Goal: Task Accomplishment & Management: Complete application form

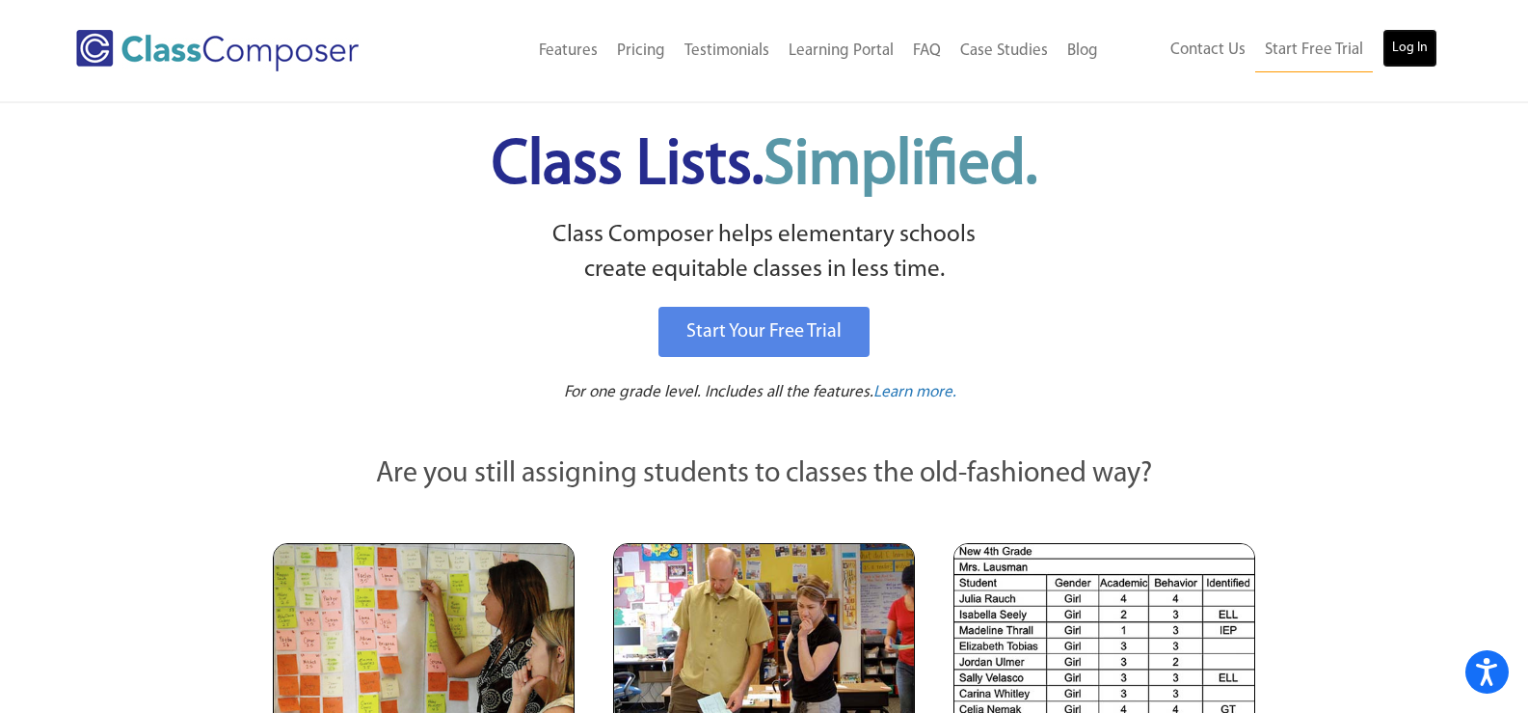
click at [1404, 62] on link "Log In" at bounding box center [1410, 48] width 55 height 39
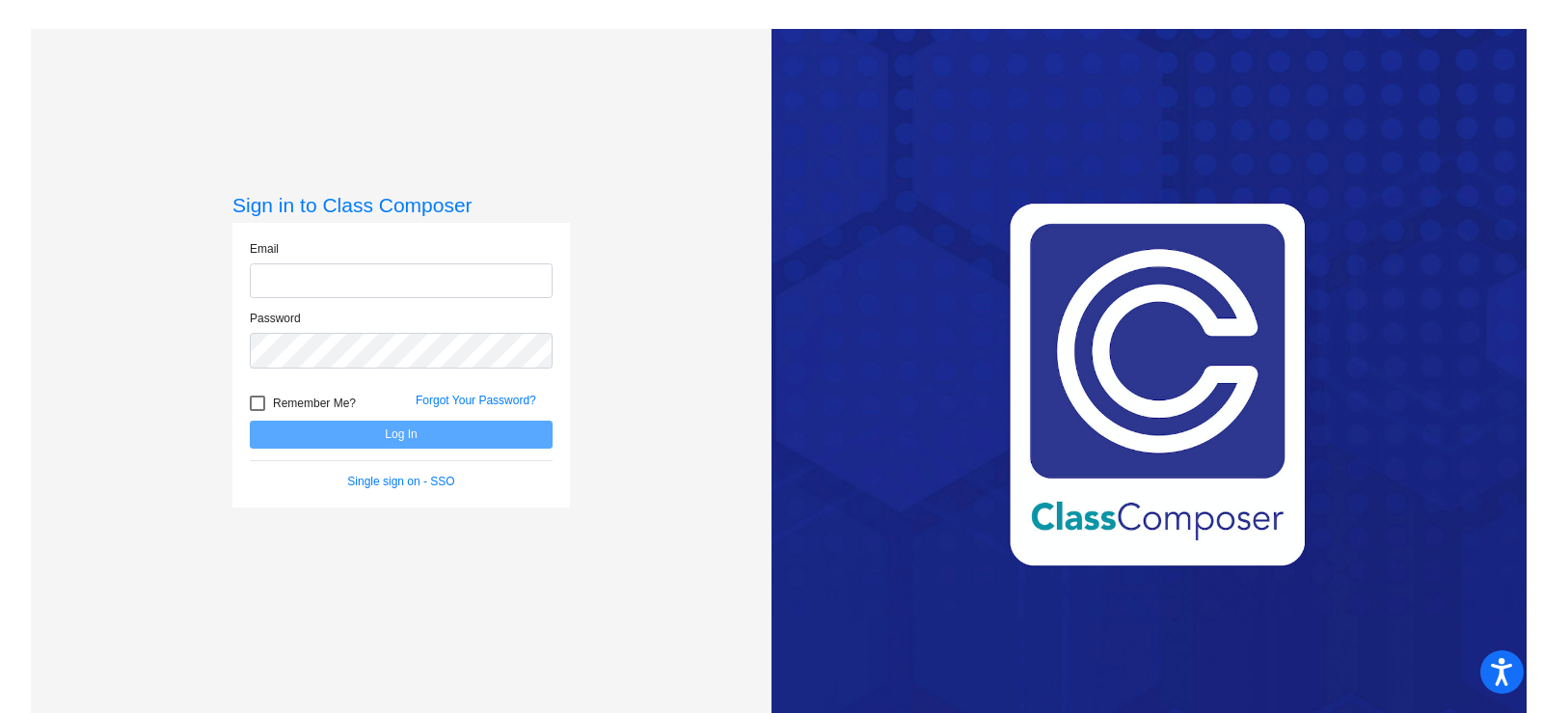
type input "[EMAIL_ADDRESS][DOMAIN_NAME]"
click at [391, 432] on button "Log In" at bounding box center [401, 434] width 303 height 28
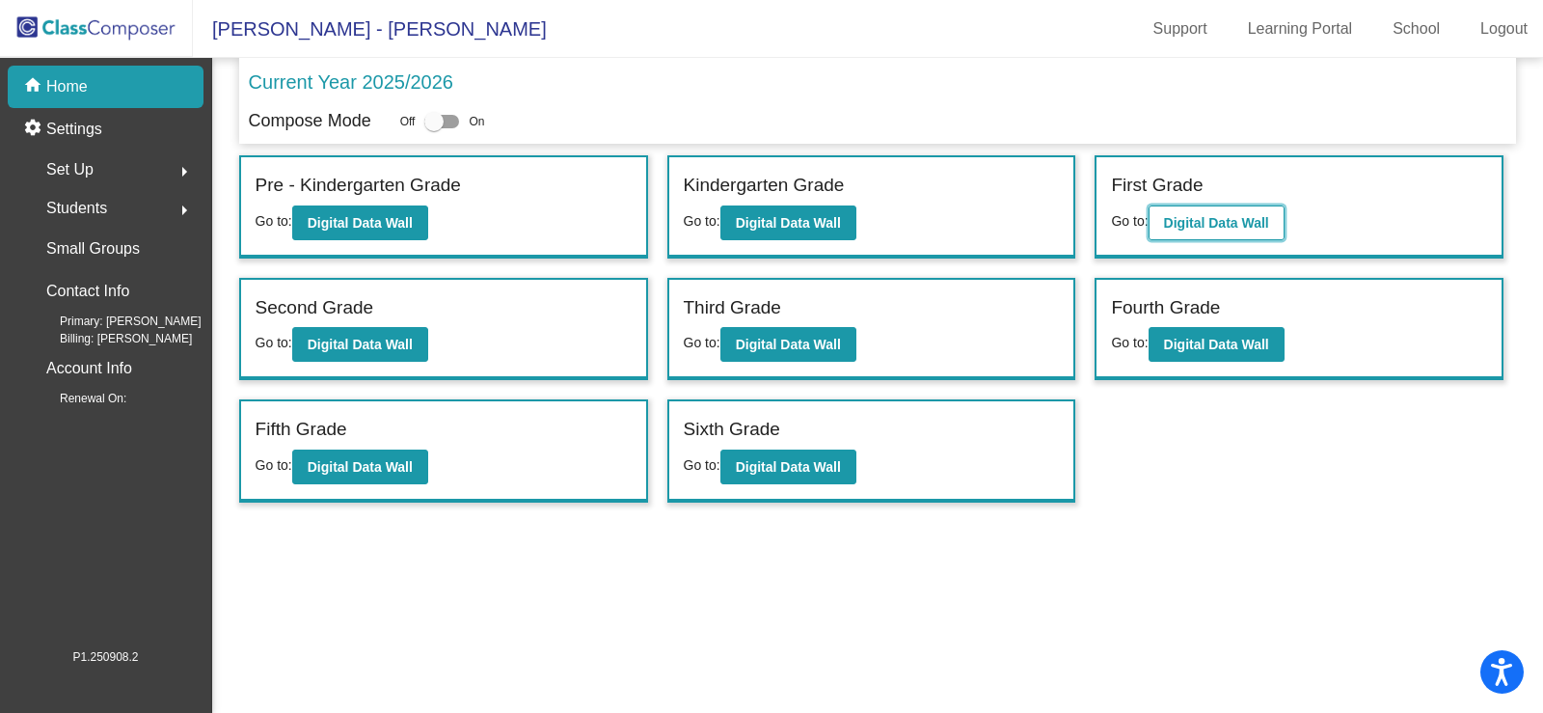
click at [1215, 212] on button "Digital Data Wall" at bounding box center [1217, 222] width 136 height 35
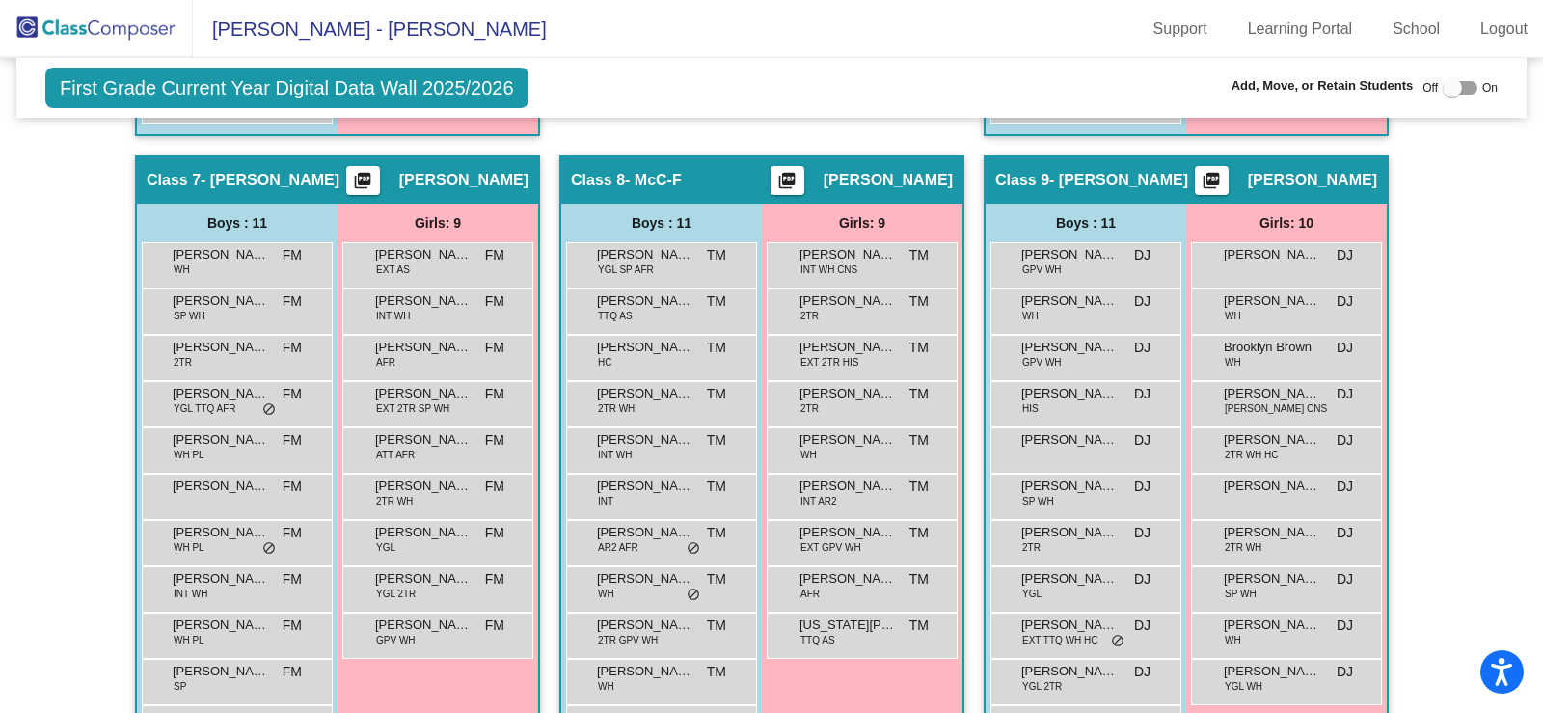
scroll to position [2122, 0]
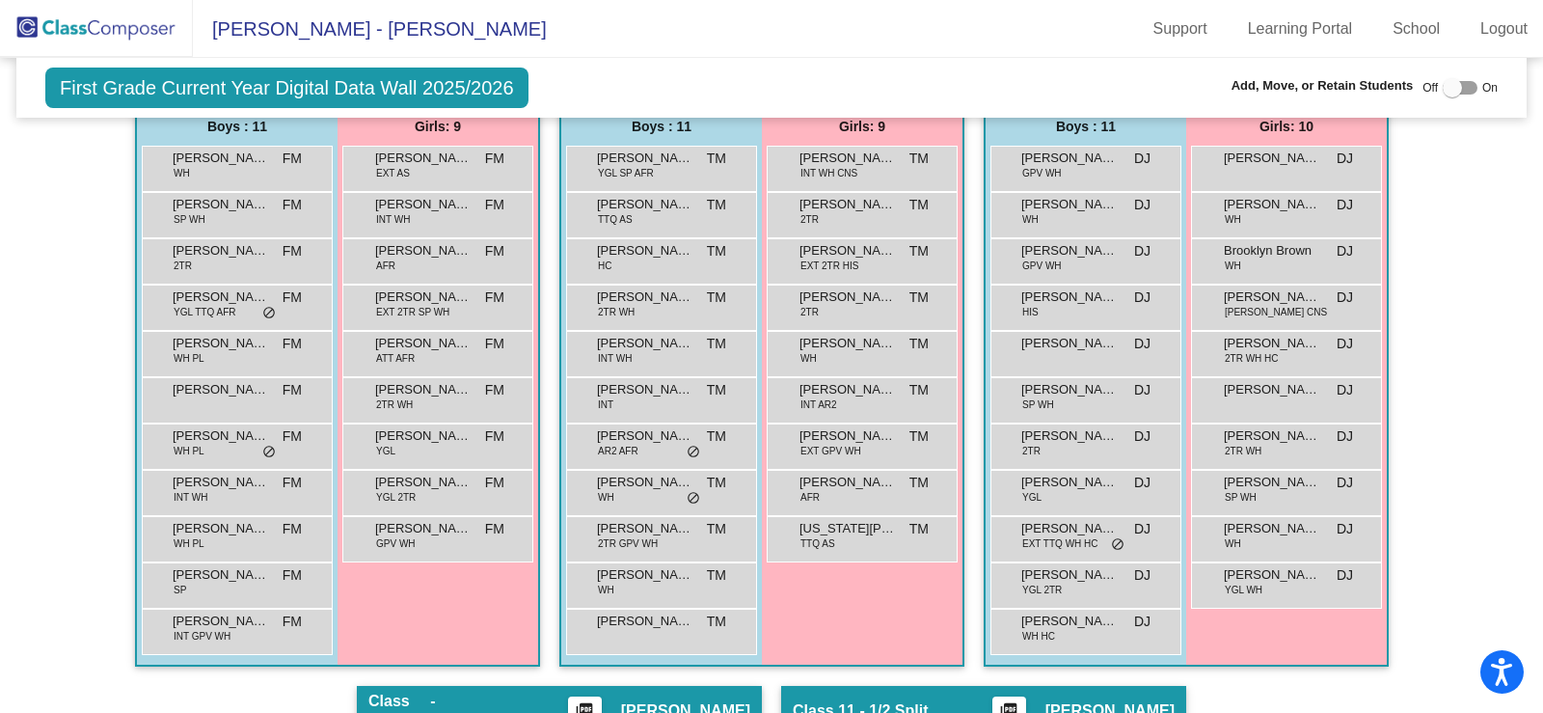
click at [1459, 92] on div at bounding box center [1460, 88] width 35 height 14
checkbox input "true"
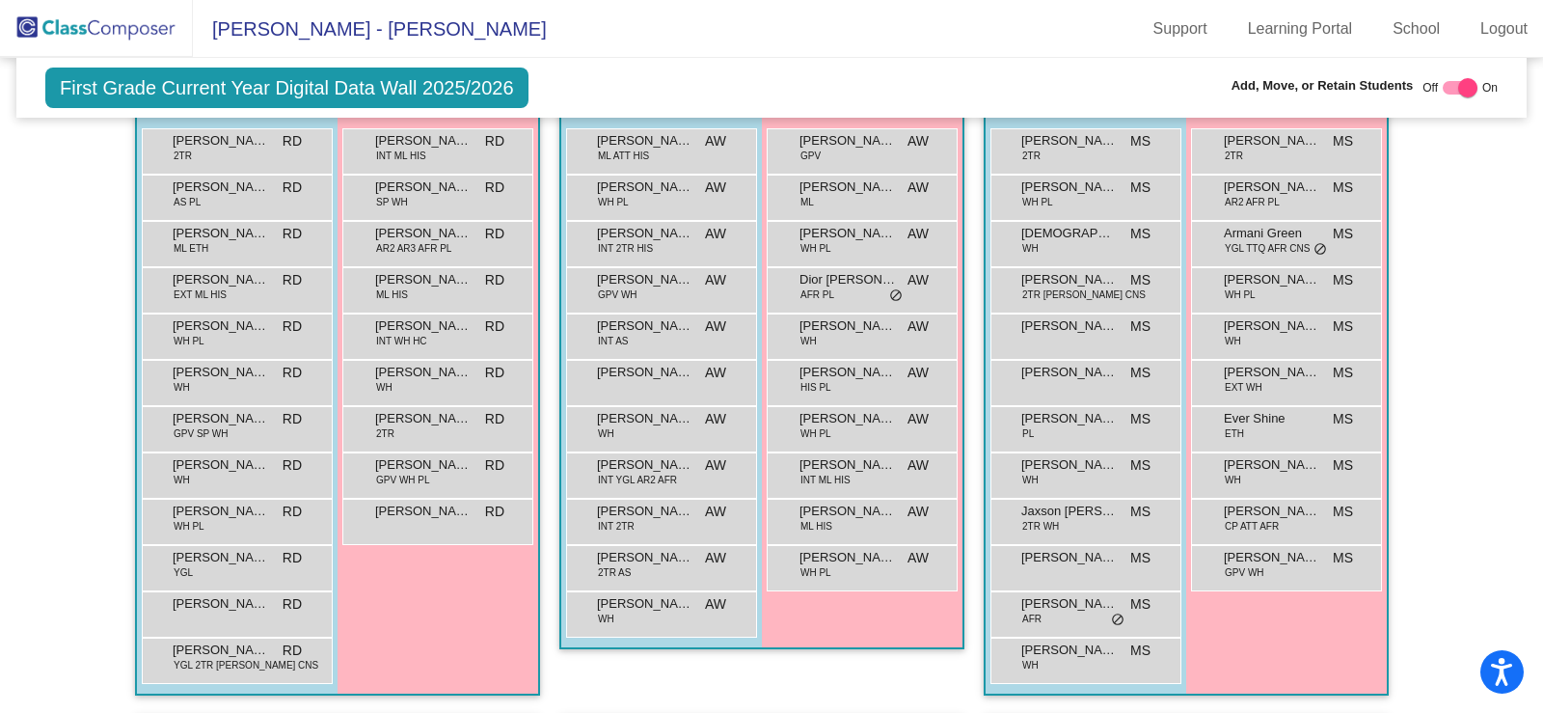
scroll to position [1929, 0]
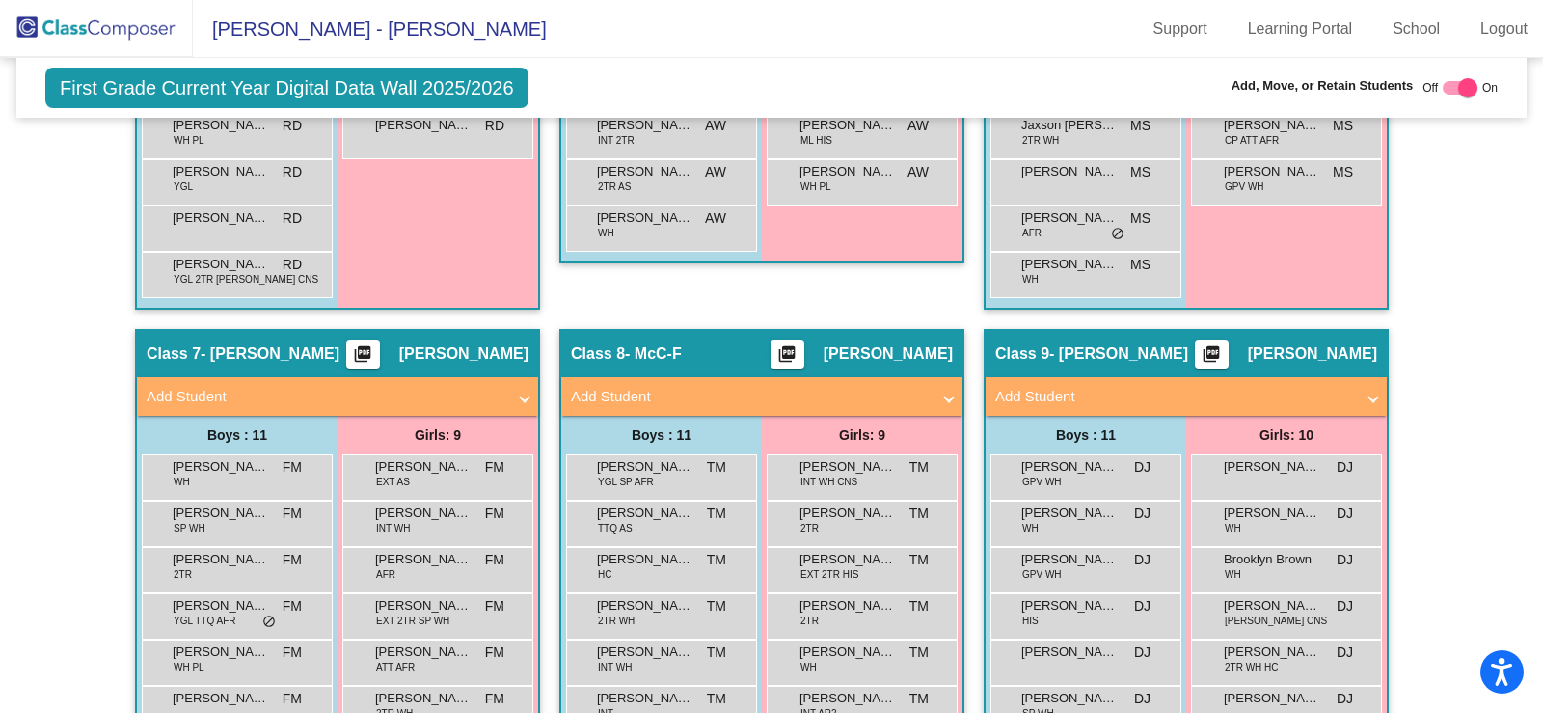
click at [826, 384] on mat-expansion-panel-header "Add Student" at bounding box center [761, 396] width 401 height 39
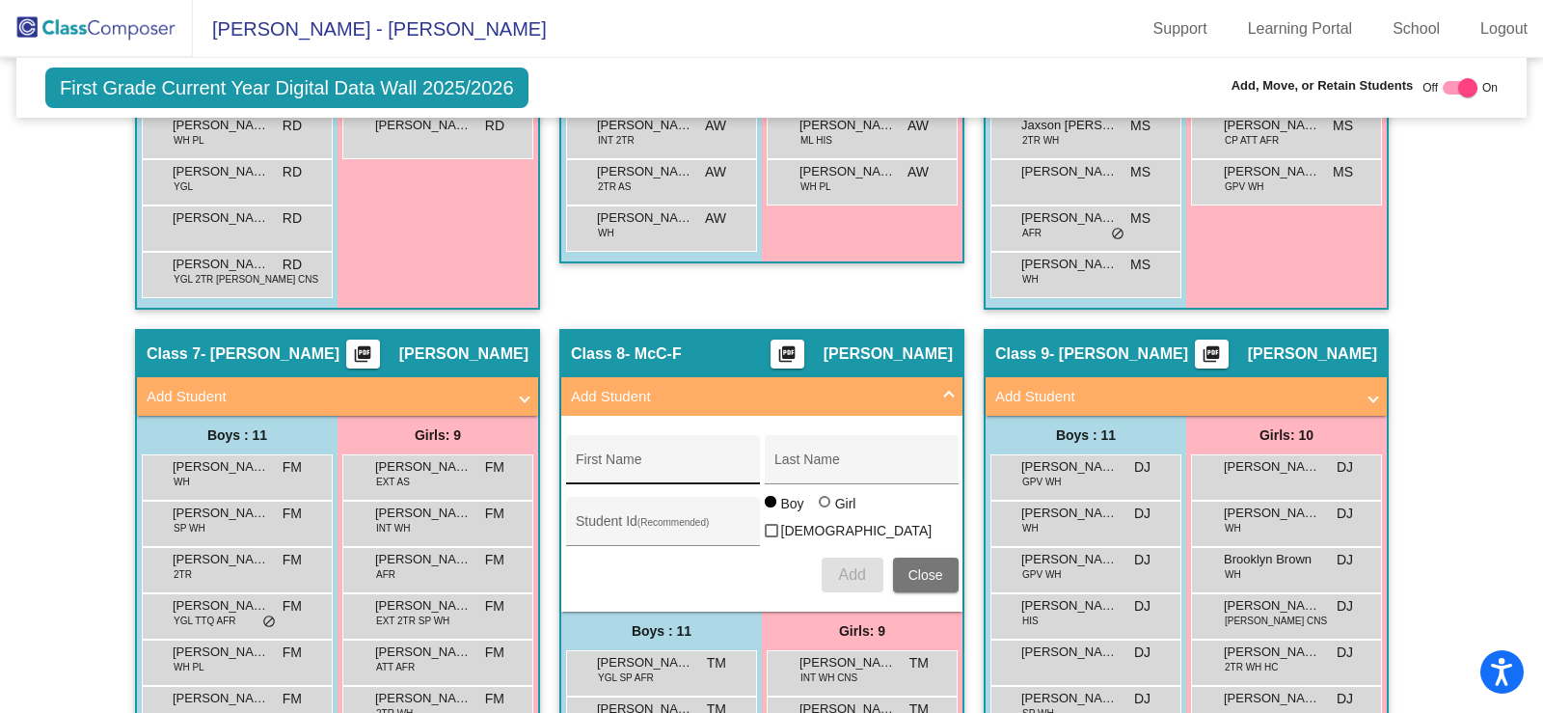
click at [667, 459] on input "First Name" at bounding box center [663, 466] width 174 height 15
type input "Brielle"
type input "Jainarine"
click at [822, 507] on div at bounding box center [825, 502] width 12 height 12
click at [825, 511] on input "Girl" at bounding box center [825, 511] width 1 height 1
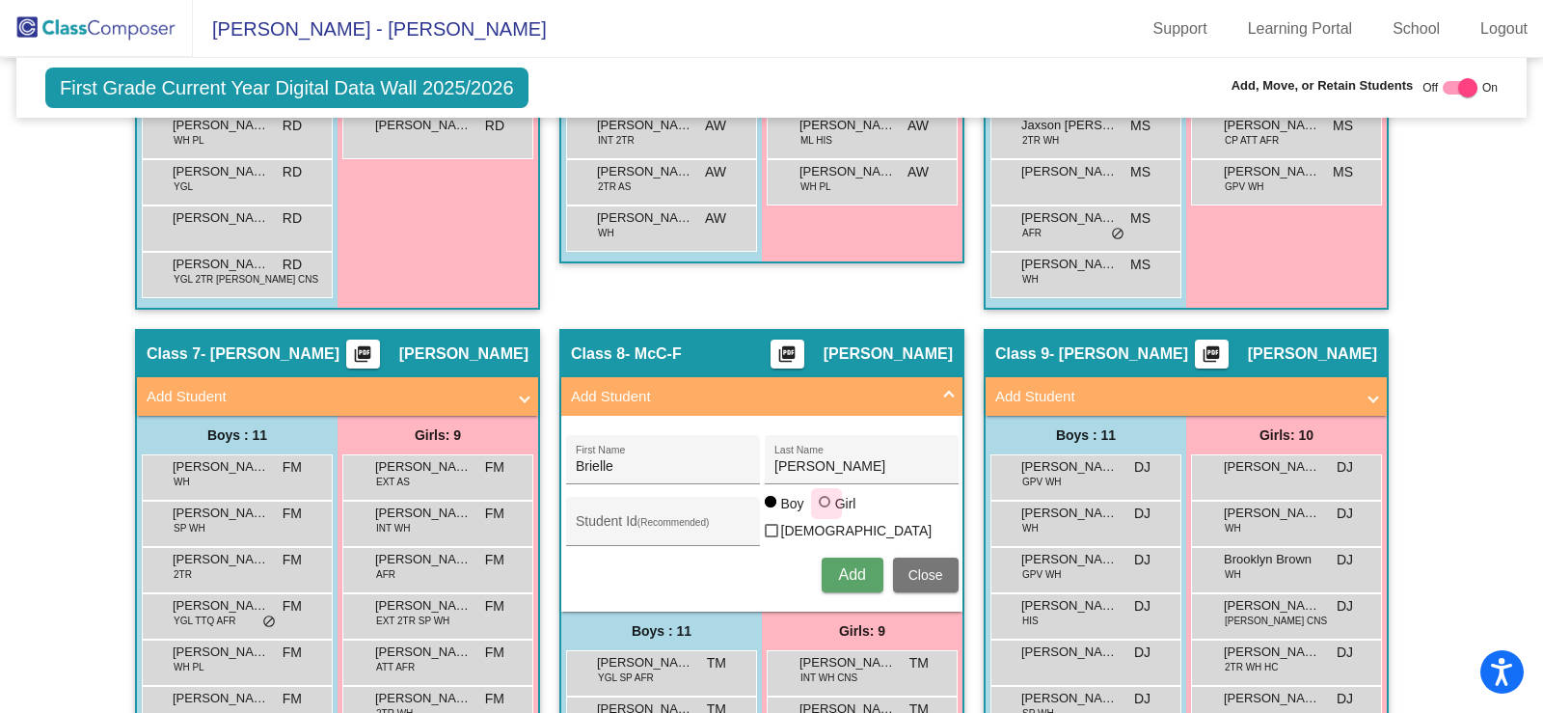
radio input "true"
click at [824, 582] on button "Add" at bounding box center [853, 574] width 62 height 35
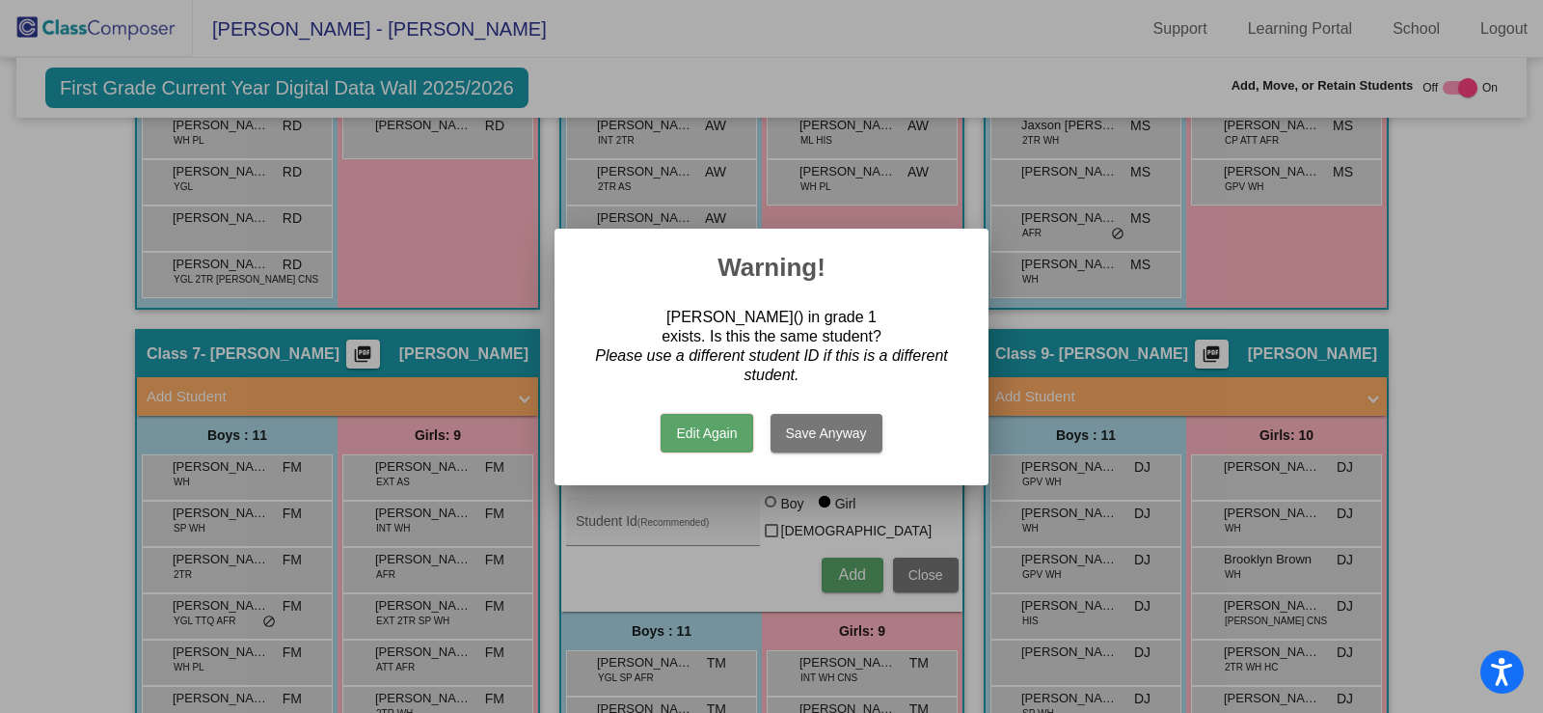
click at [758, 575] on div at bounding box center [771, 356] width 1543 height 713
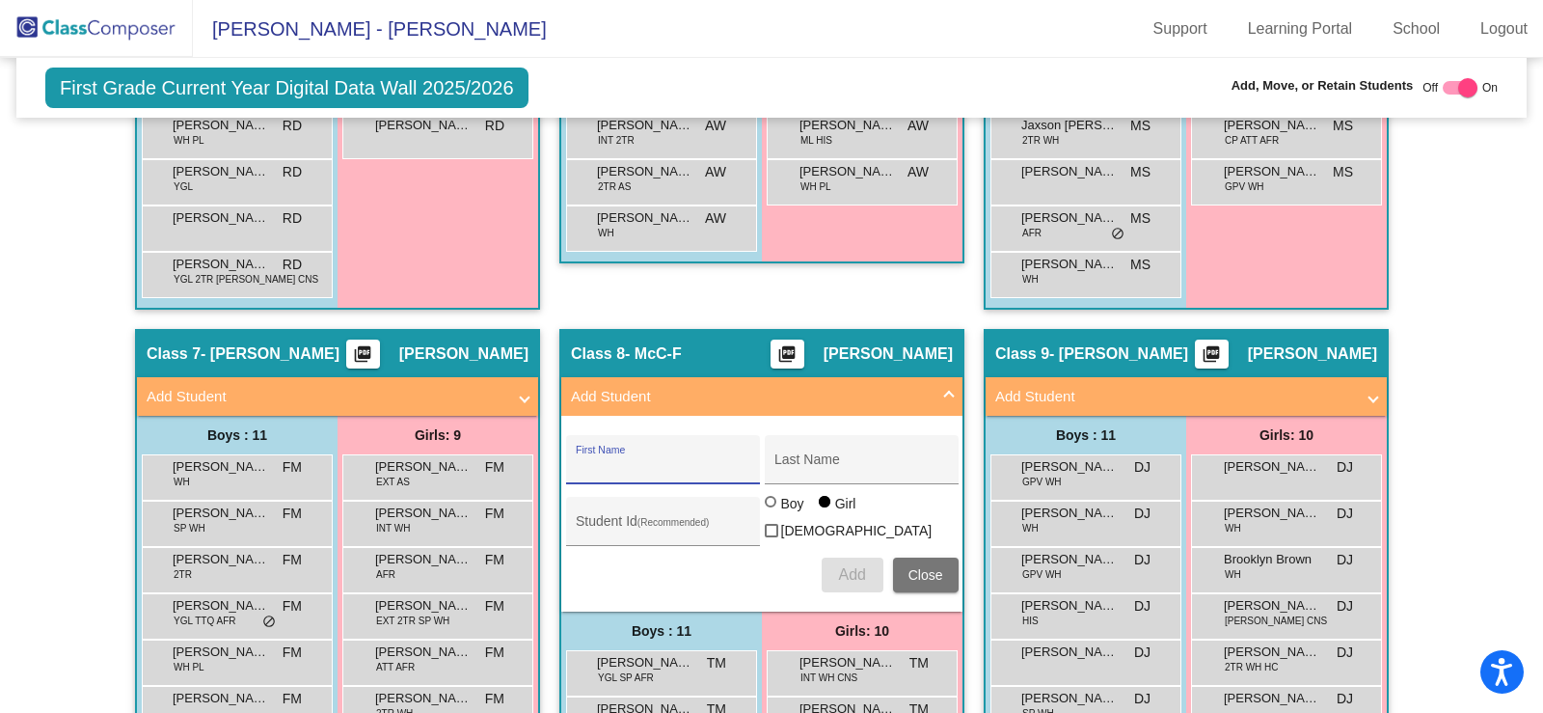
click at [936, 570] on span "Close" at bounding box center [925, 574] width 35 height 15
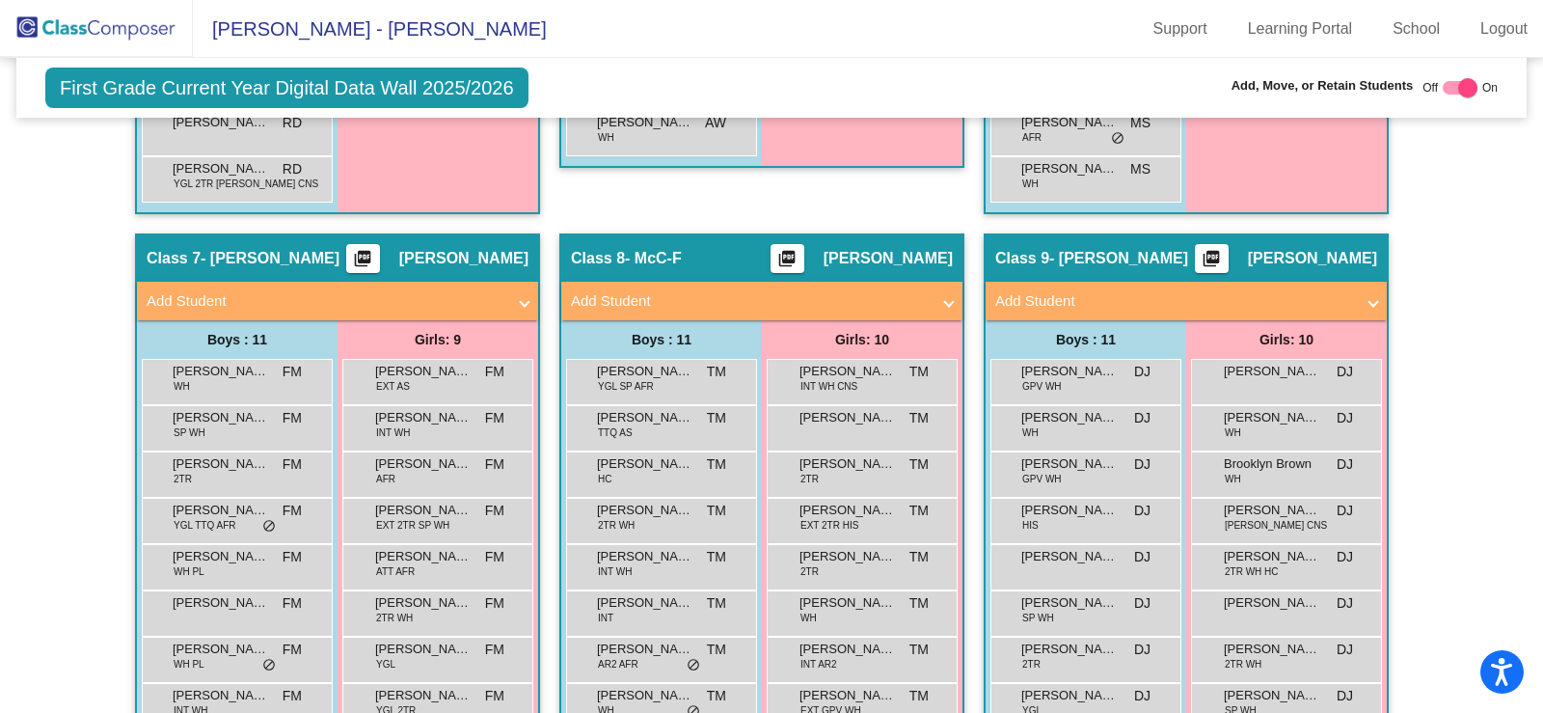
scroll to position [2030, 0]
